Goal: Ask a question

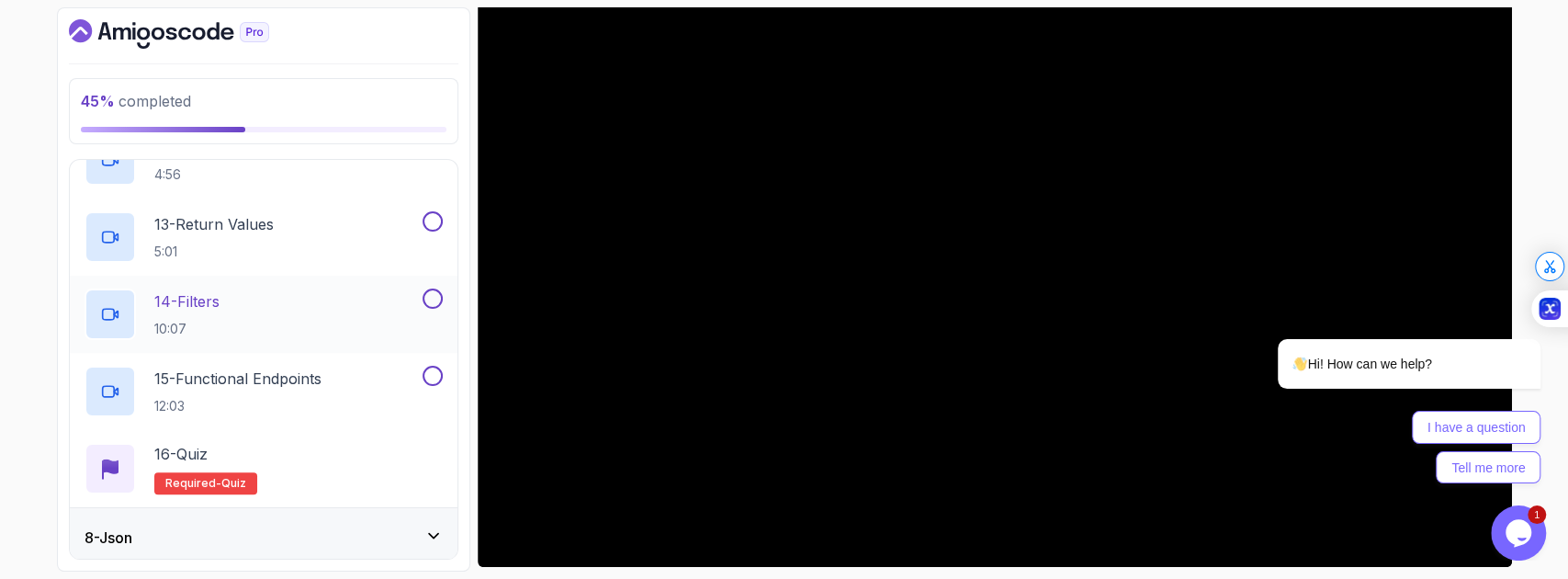
scroll to position [1428, 0]
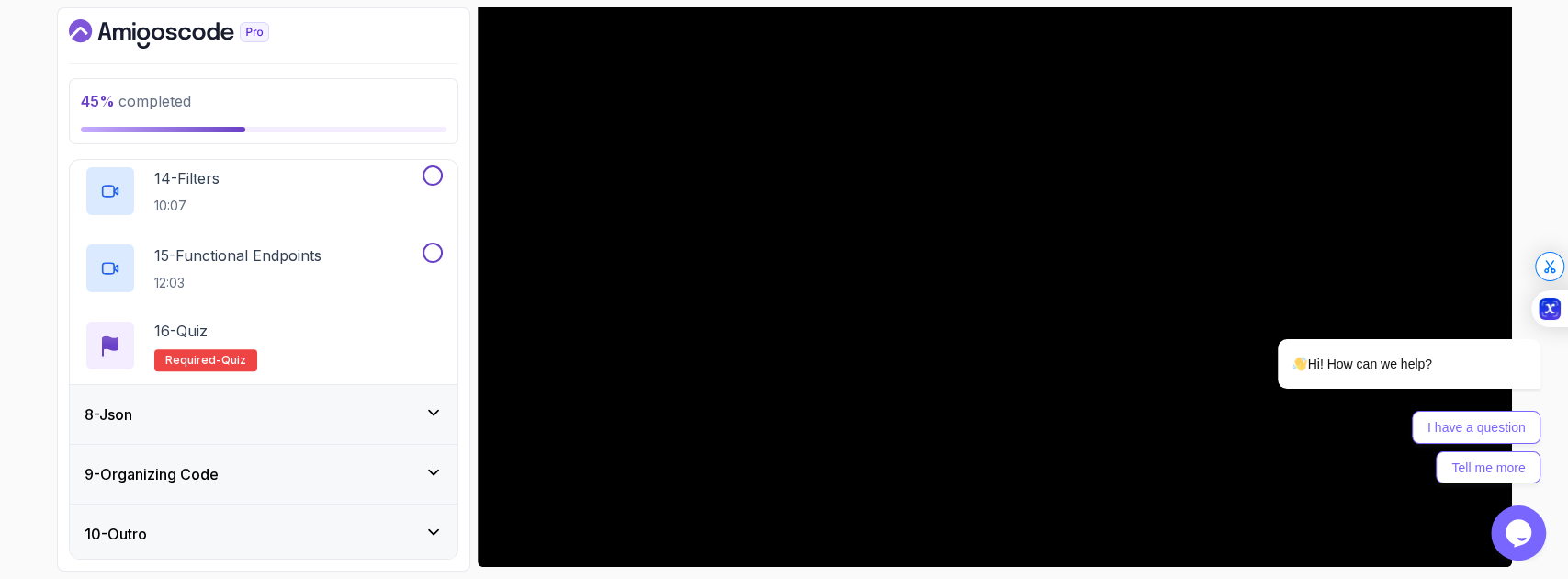
click at [330, 415] on div "8 - Json" at bounding box center [263, 414] width 358 height 22
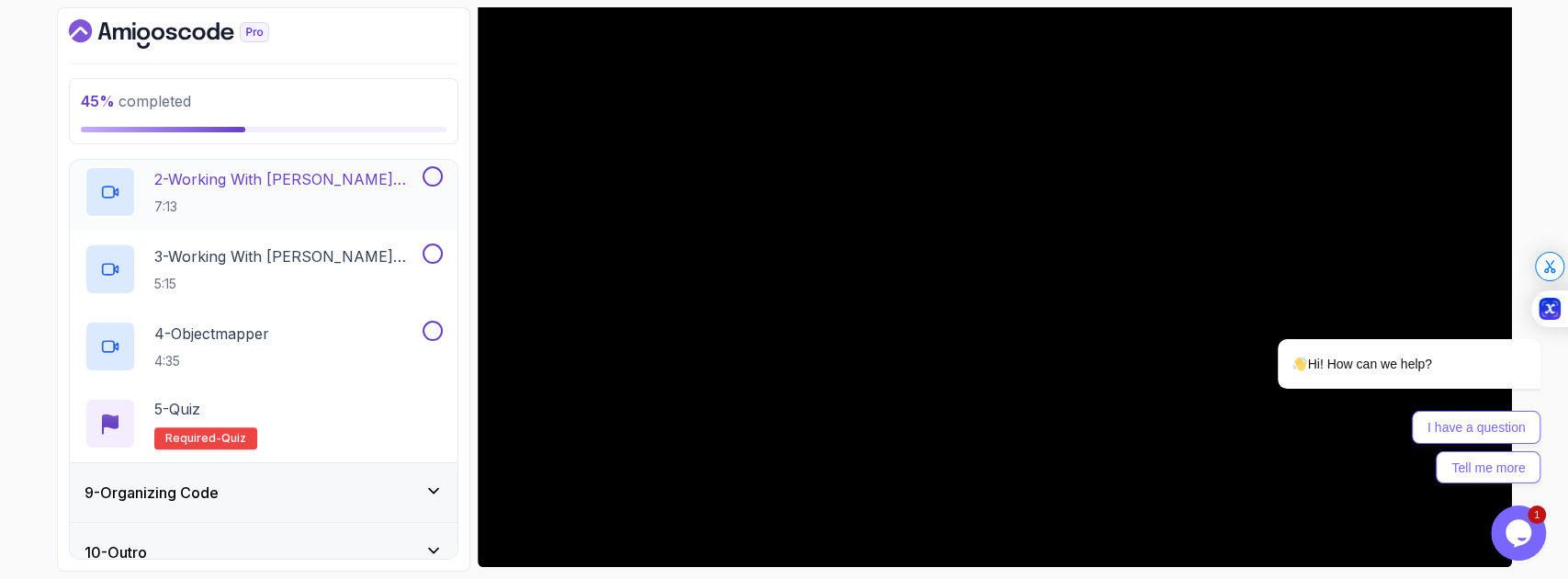
scroll to position [579, 0]
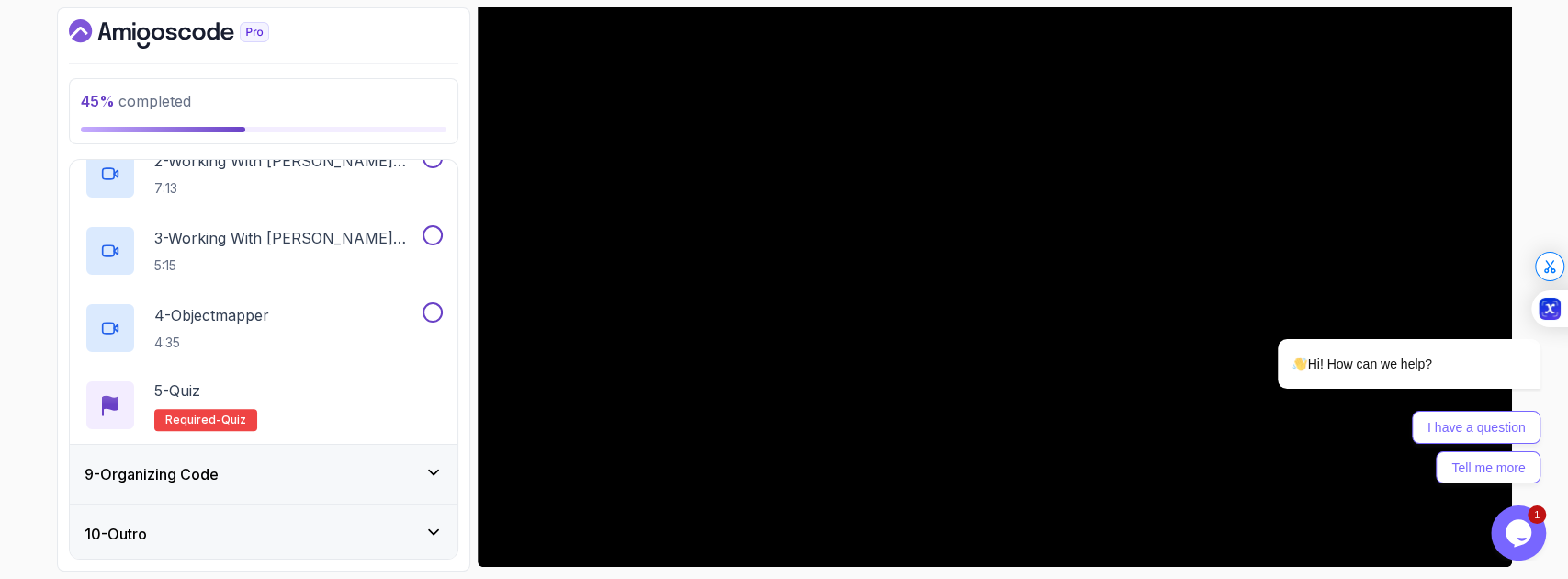
click at [317, 465] on div "9 - Organizing Code" at bounding box center [263, 474] width 358 height 22
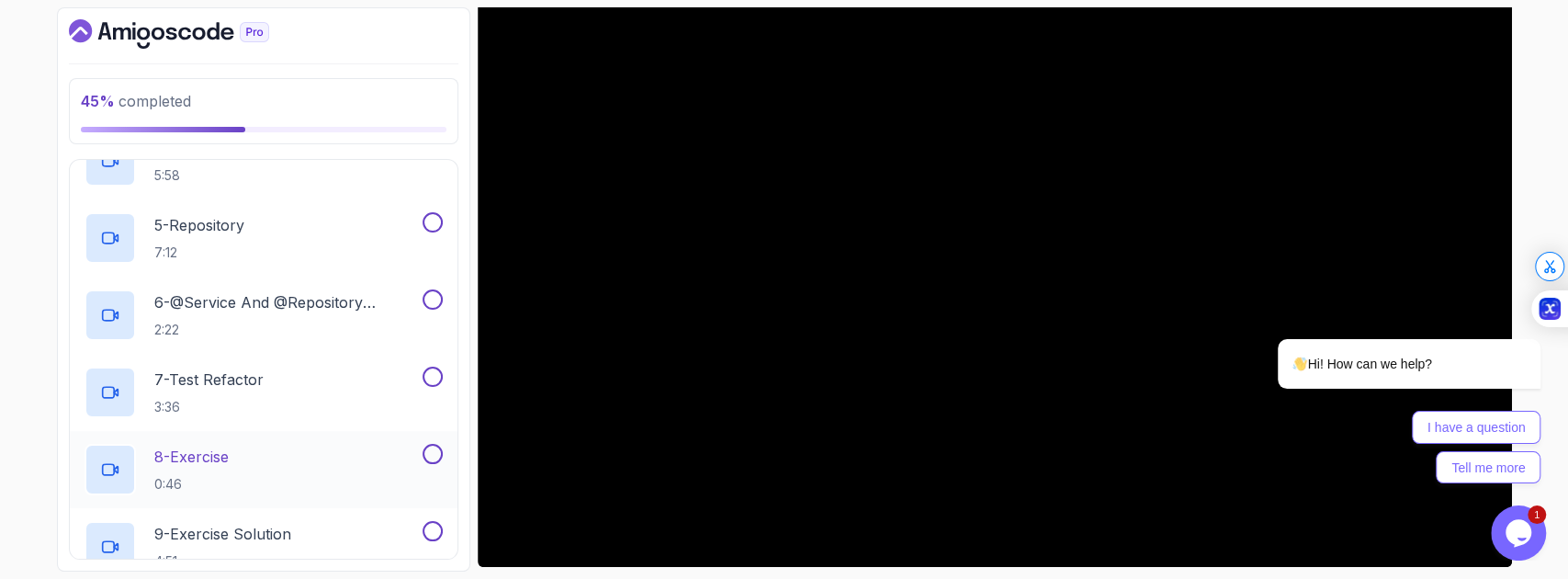
scroll to position [964, 0]
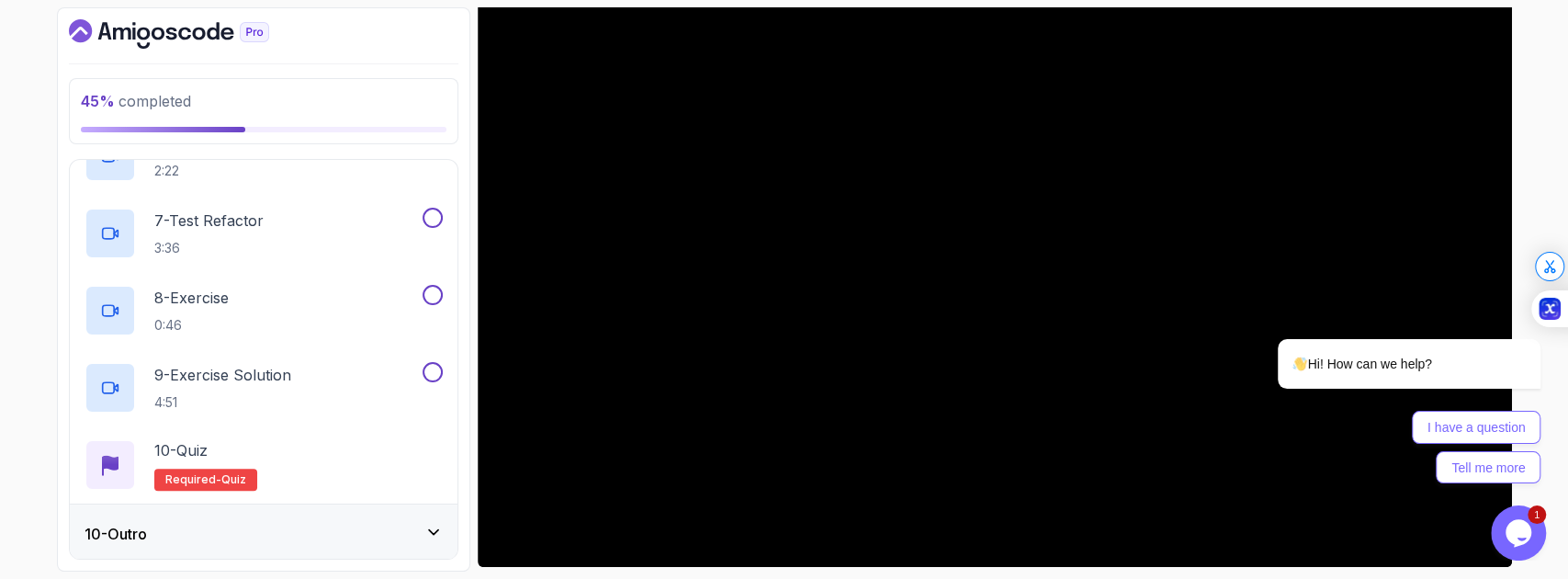
click at [316, 528] on div "10 - Outro" at bounding box center [263, 533] width 358 height 22
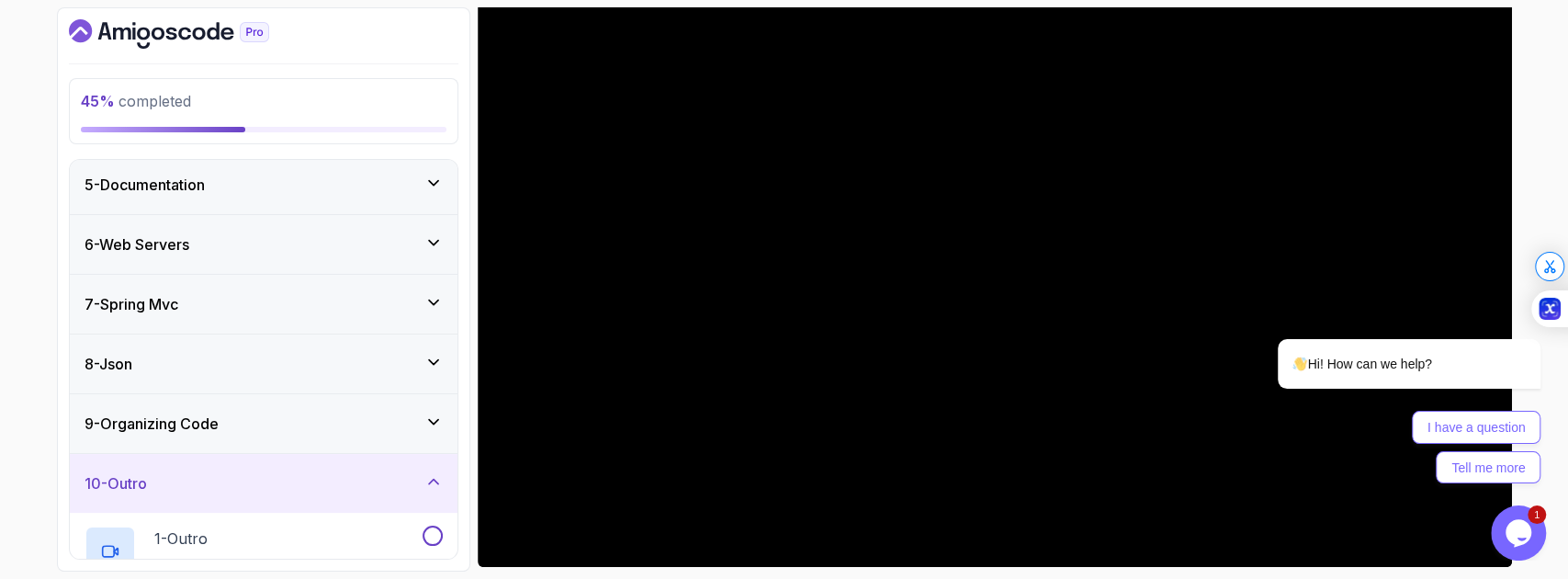
scroll to position [244, 0]
click at [1527, 536] on icon "$i18n('chat', 'chat_widget')" at bounding box center [1518, 532] width 26 height 28
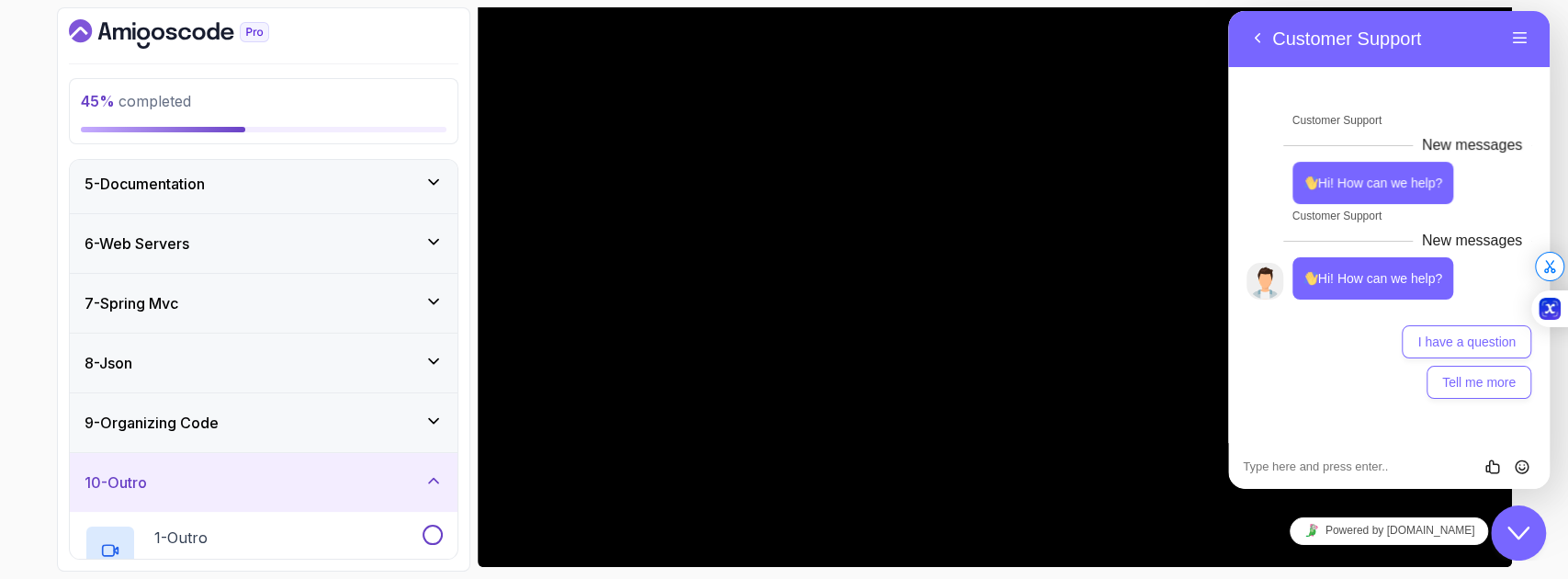
click at [1526, 537] on icon "Close Chat This icon closes the chat window." at bounding box center [1518, 532] width 22 height 22
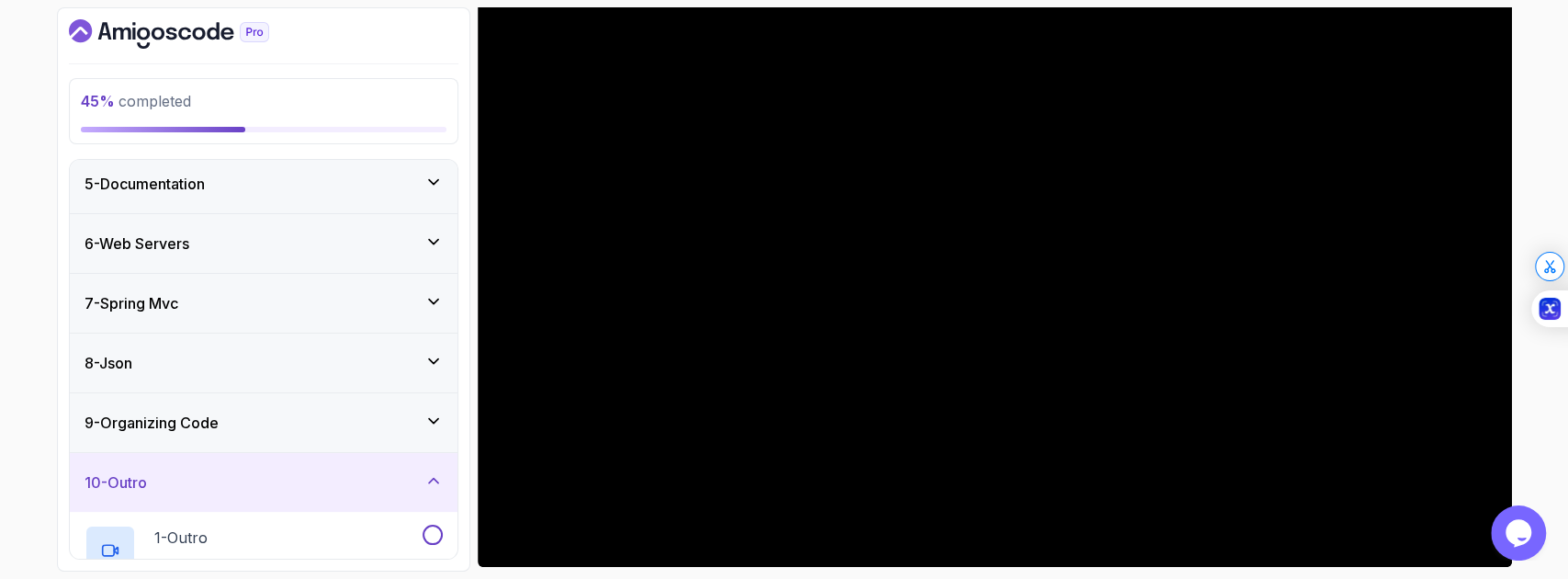
click at [1526, 538] on icon "$i18n('chat', 'chat_widget')" at bounding box center [1518, 532] width 26 height 28
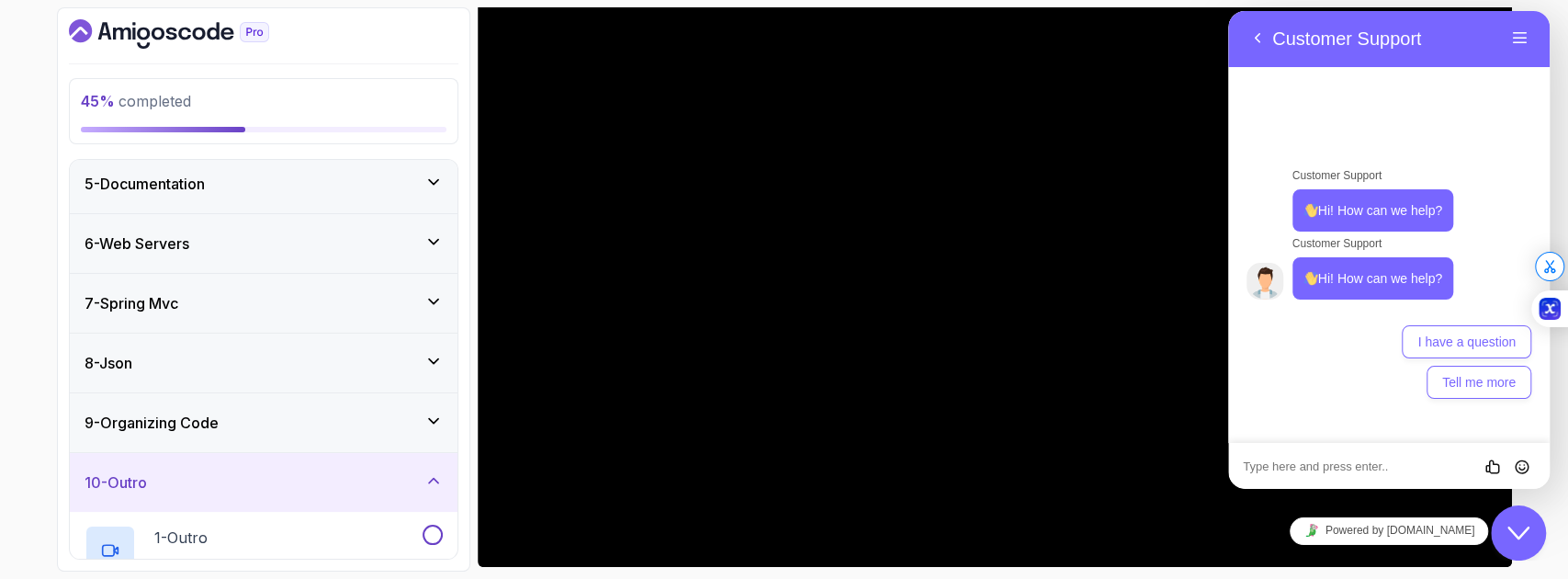
click at [1228, 11] on textarea at bounding box center [1228, 11] width 0 height 0
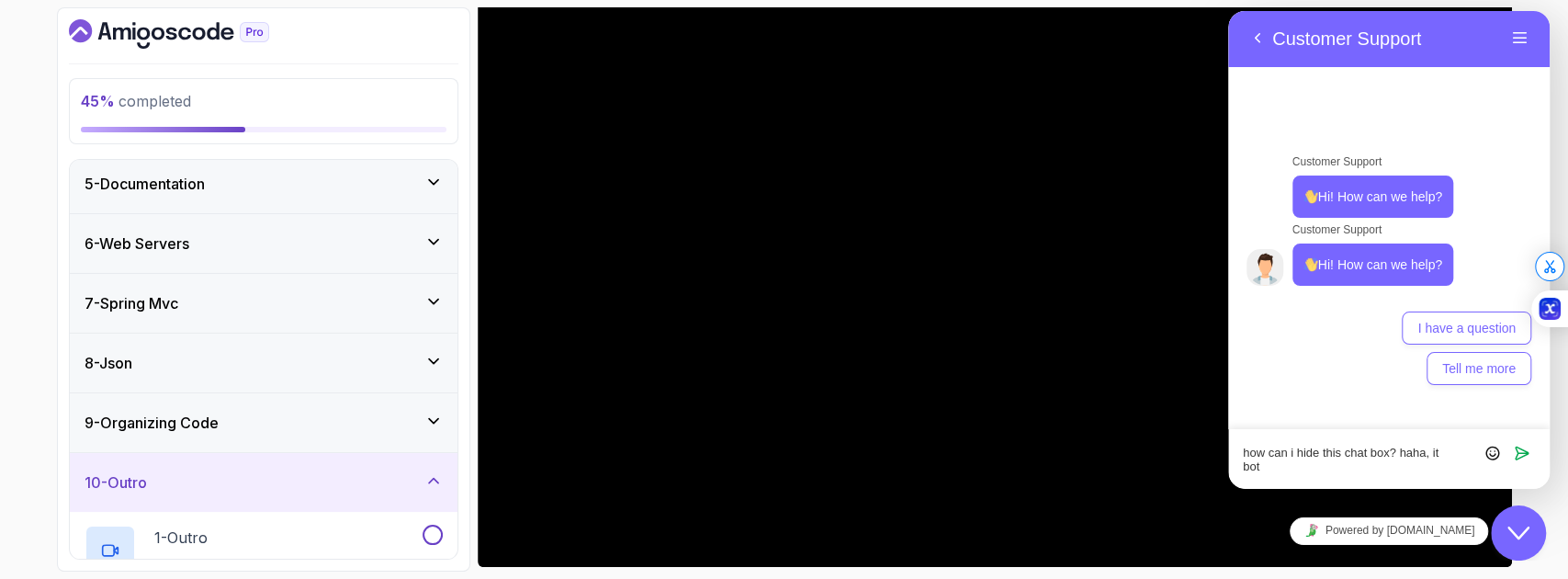
scroll to position [0, 0]
drag, startPoint x: 1519, startPoint y: 524, endPoint x: 1352, endPoint y: 469, distance: 175.8
click html "Close Chat This icon closes the chat window."
click at [1228, 11] on textarea "how can i hide this chat box? haha, it bothers me" at bounding box center [1228, 11] width 0 height 0
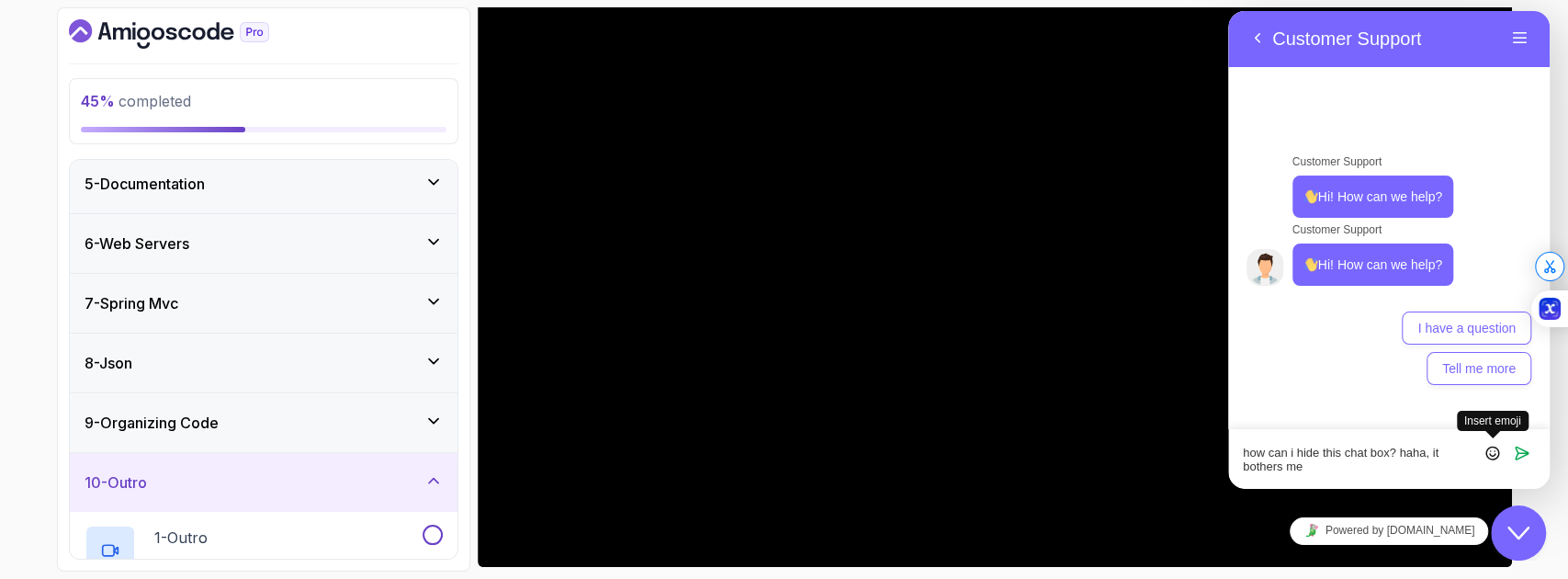
click at [1493, 454] on icon "Insert emoji" at bounding box center [1492, 452] width 16 height 16
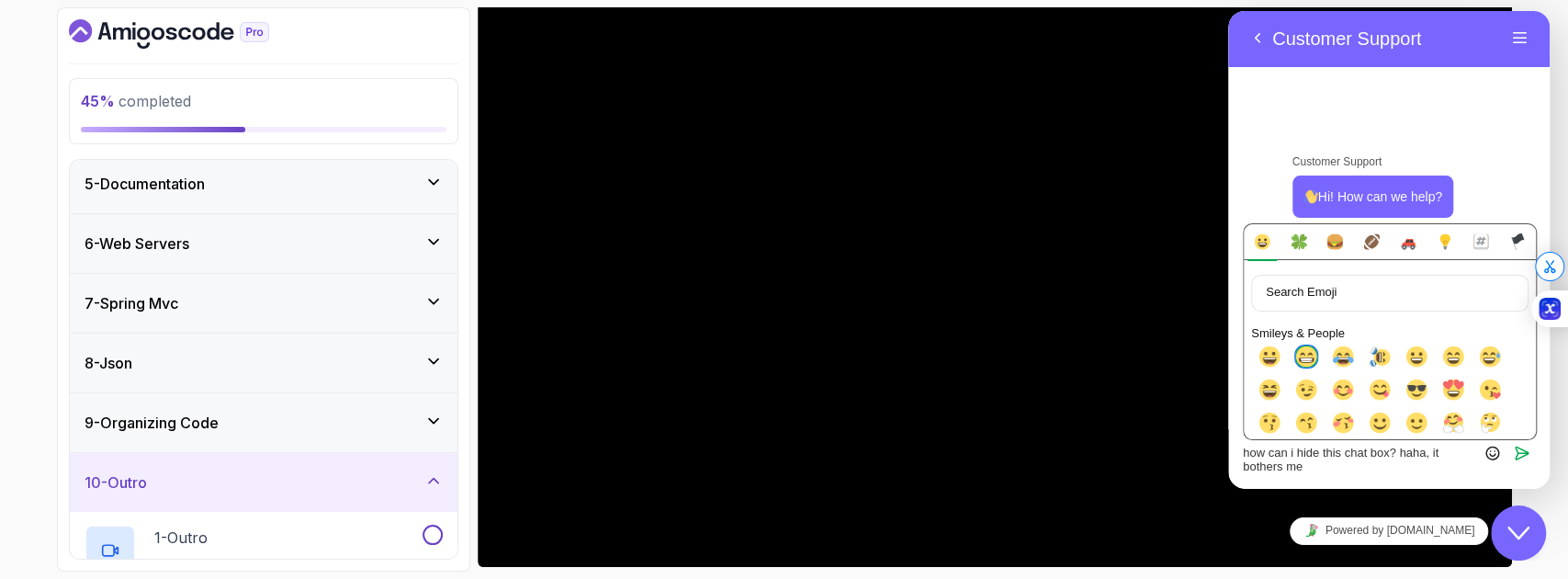
click at [1309, 357] on img at bounding box center [1306, 356] width 22 height 22
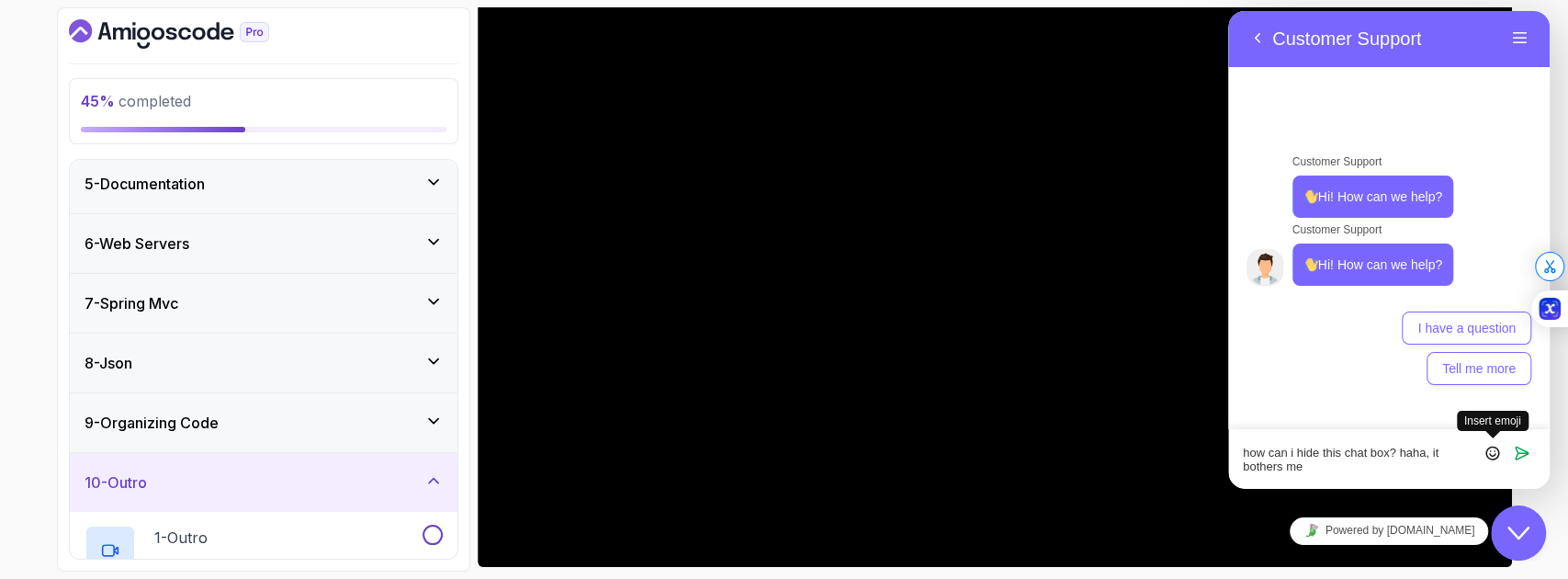
type textarea "how can i hide this chat box? haha, it bothers me"
click at [1491, 456] on icon "Insert emoji" at bounding box center [1492, 452] width 16 height 16
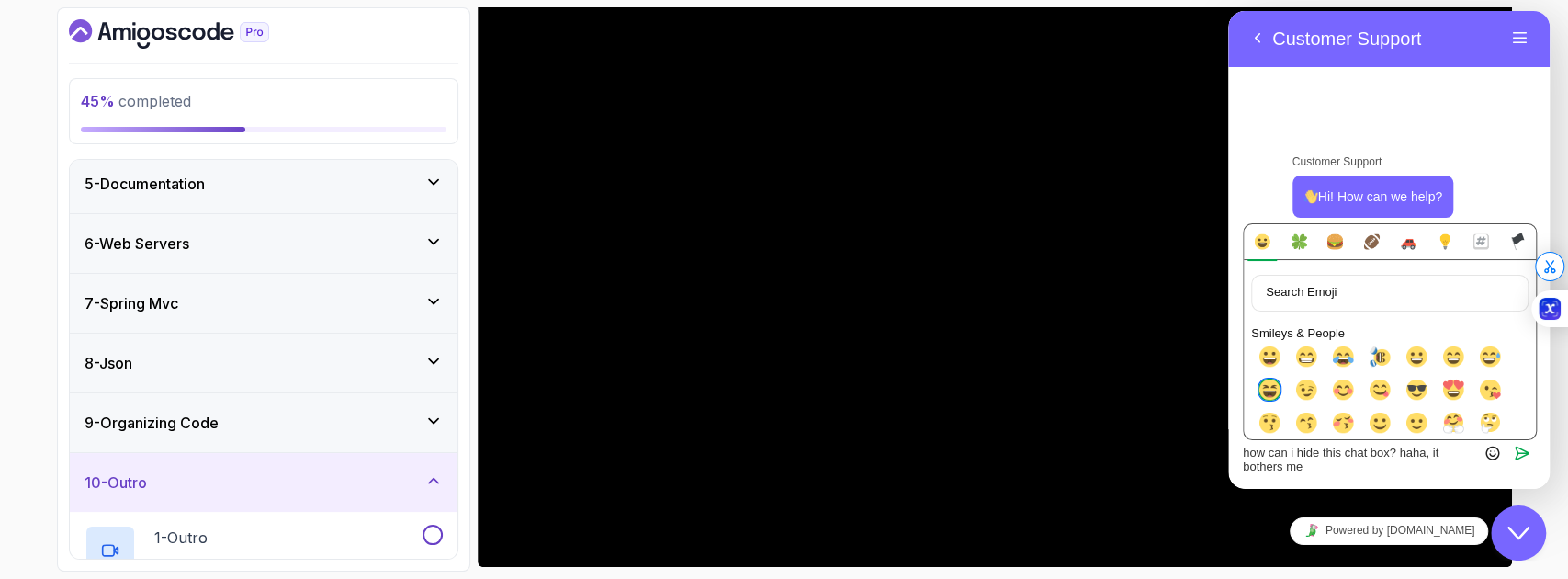
click at [1265, 393] on img at bounding box center [1269, 389] width 22 height 22
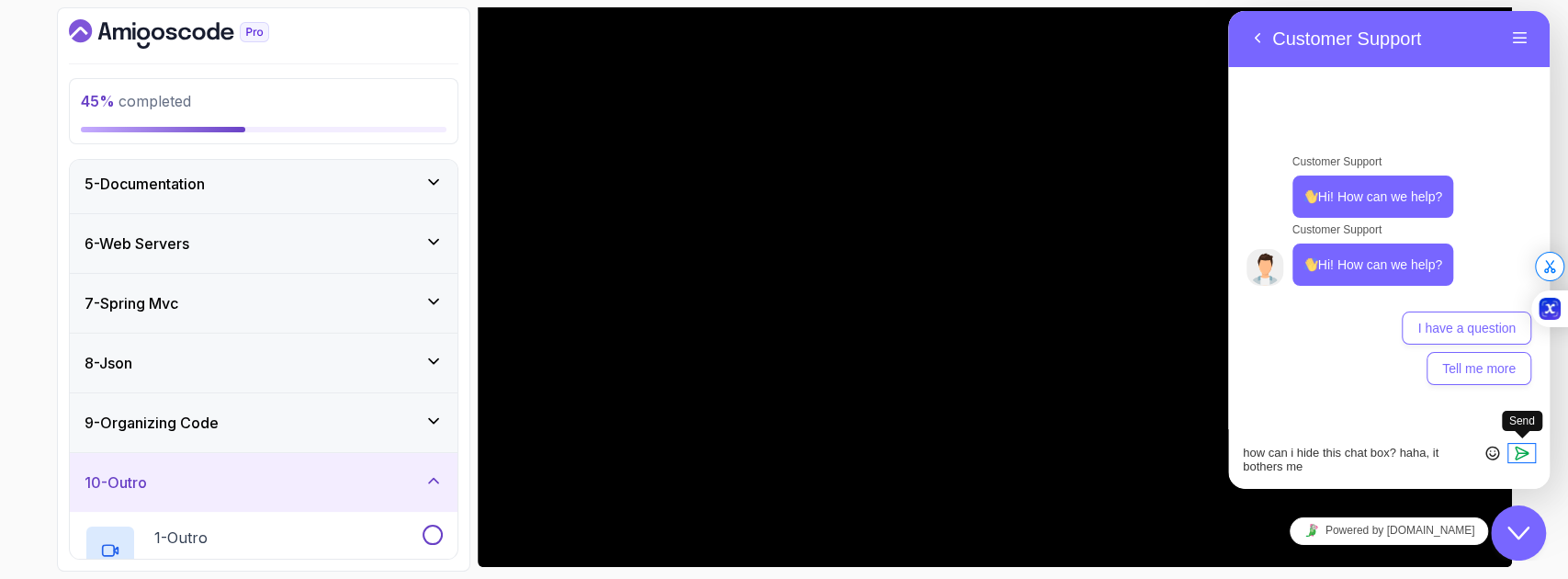
click at [1521, 452] on icon "Send" at bounding box center [1521, 452] width 16 height 16
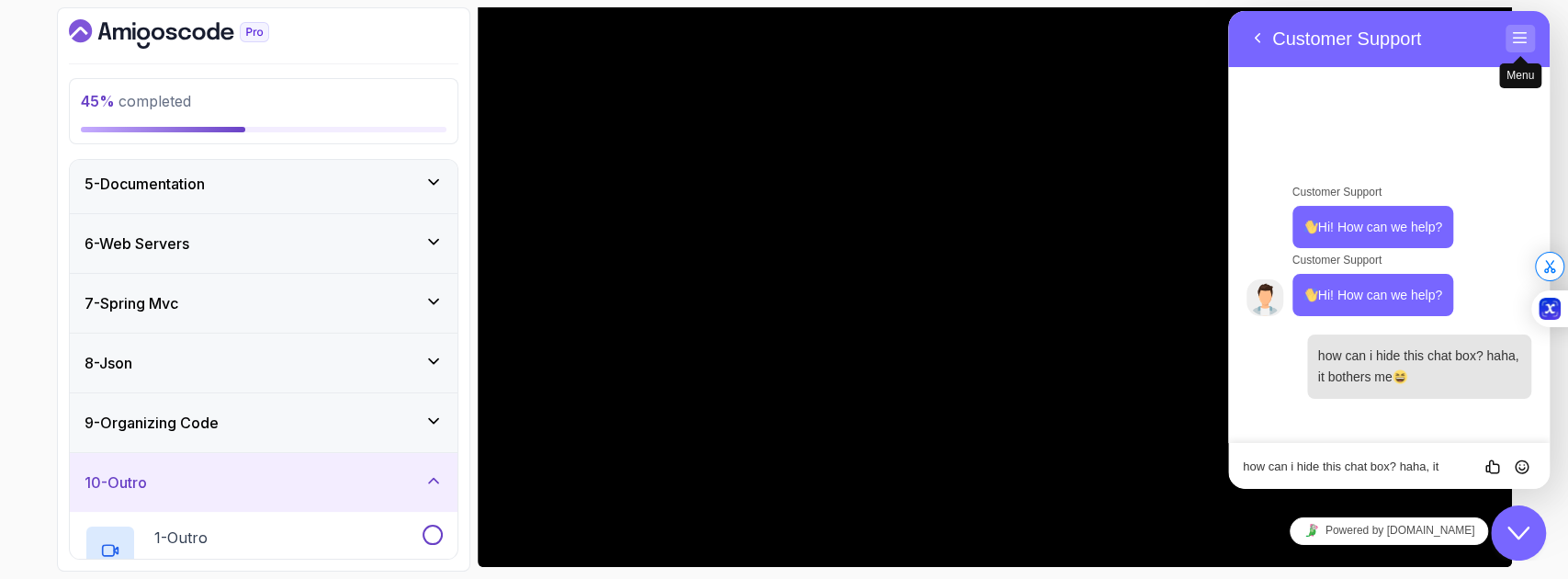
click at [1526, 49] on span "secondary" at bounding box center [1520, 55] width 14 height 14
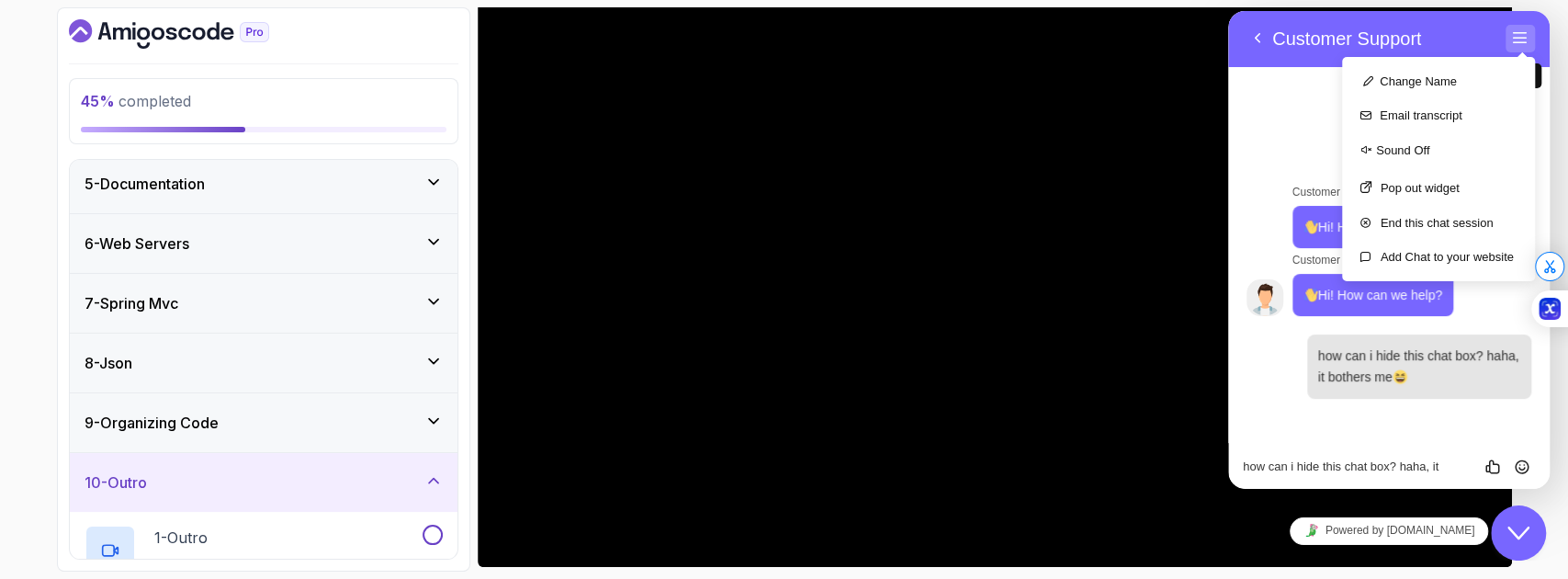
click at [1526, 57] on div "Change Name Email transcript Sound Off Pop out widget End this chat session Add…" at bounding box center [1438, 169] width 193 height 224
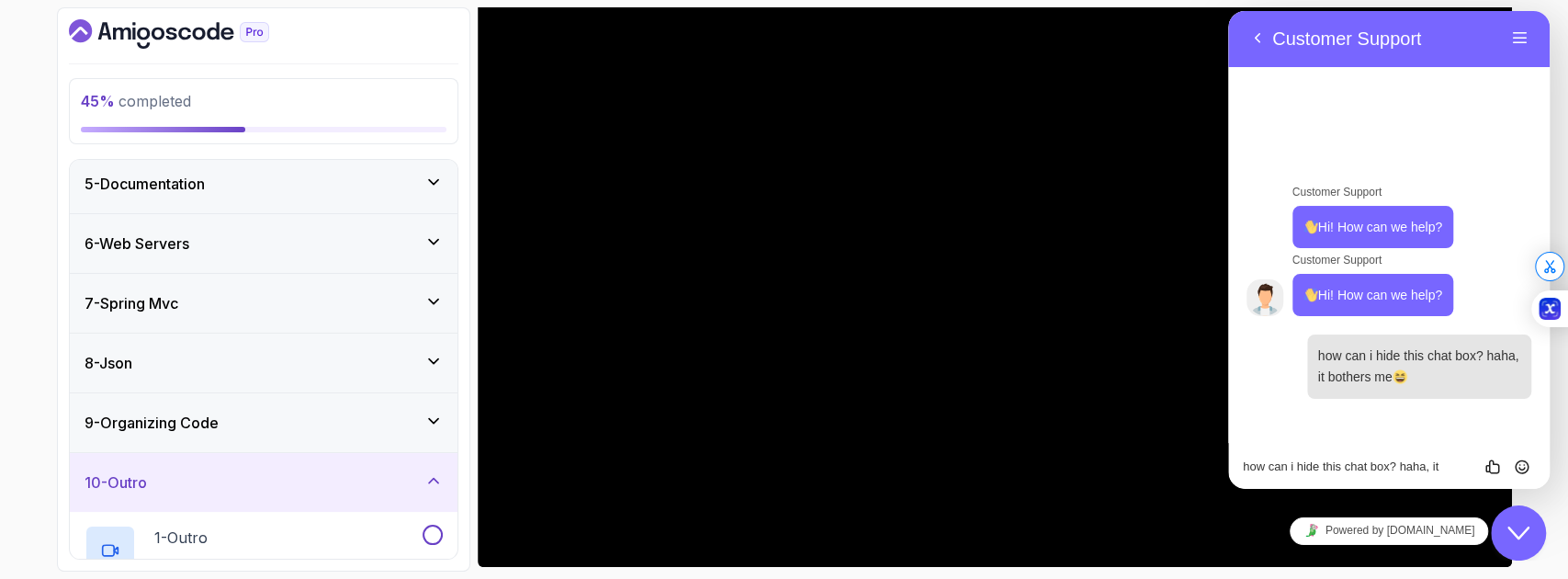
click at [1556, 39] on div "45 % completed 1 - Intro 2 - Api Crash Course 3 - Up And Running With Spring Bo…" at bounding box center [784, 290] width 1568 height 579
click at [1241, 51] on div "Back Customer Support Menu" at bounding box center [1389, 39] width 322 height 57
click at [1253, 44] on button "Back" at bounding box center [1257, 38] width 29 height 28
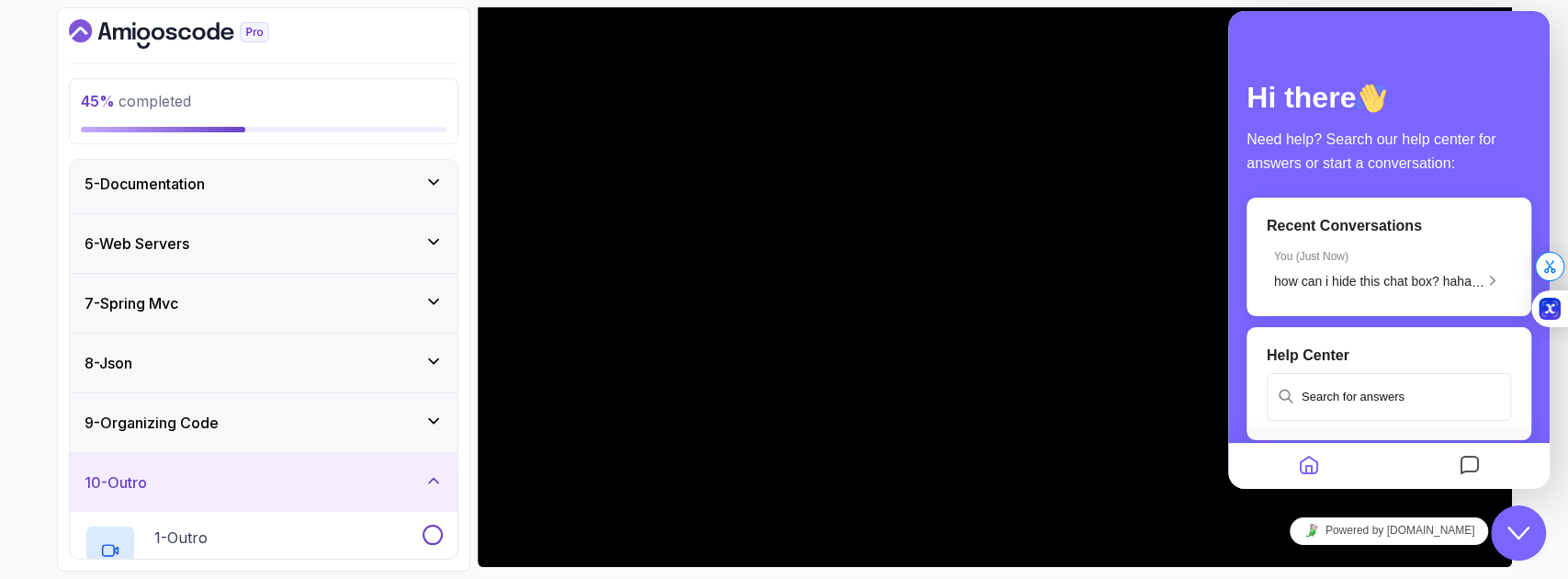
click at [1253, 44] on div "Hi there Need help? Search our help center for answers or start a conversation:…" at bounding box center [1389, 250] width 322 height 477
click at [1513, 534] on icon "Close Chat This icon closes the chat window." at bounding box center [1518, 532] width 22 height 22
